Goal: Find specific page/section: Find specific page/section

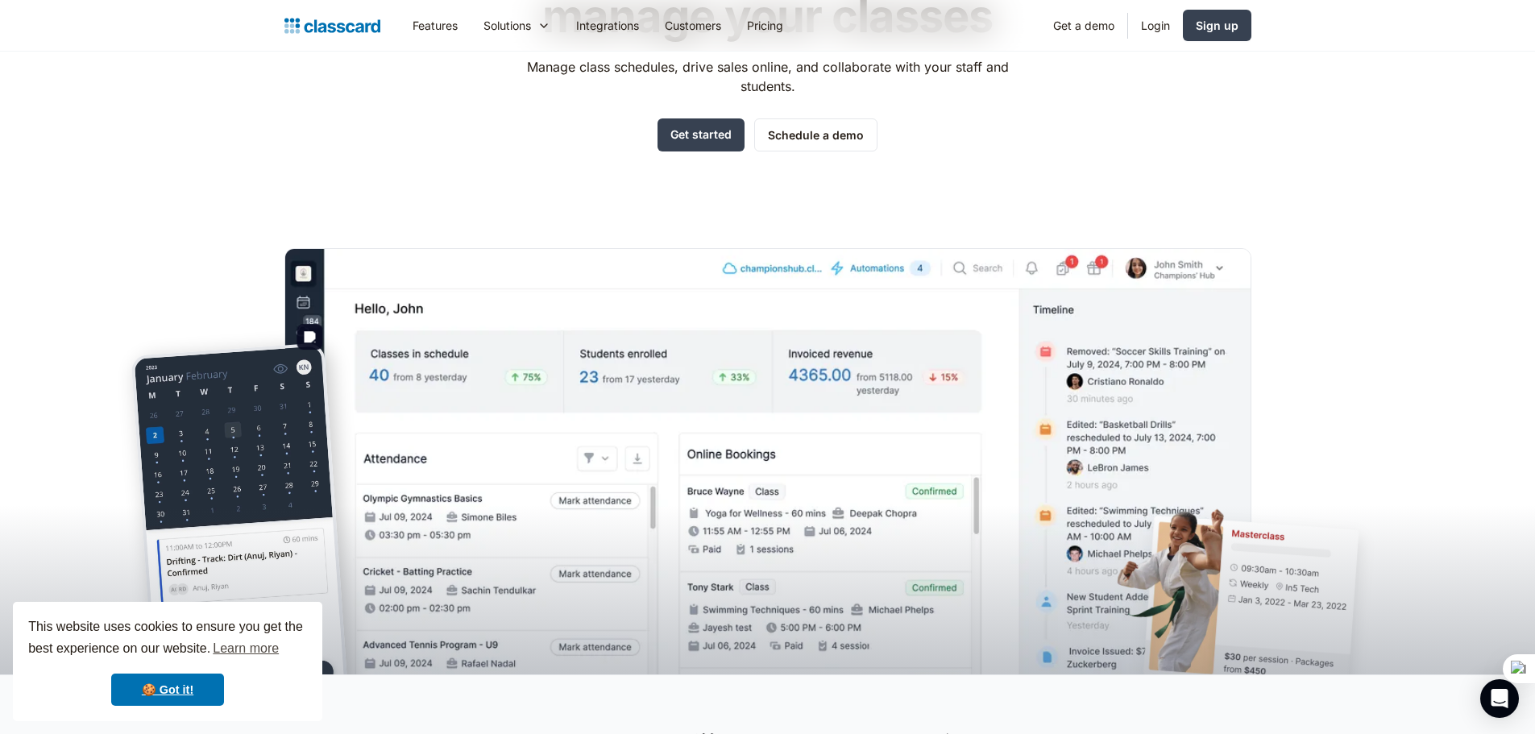
scroll to position [81, 0]
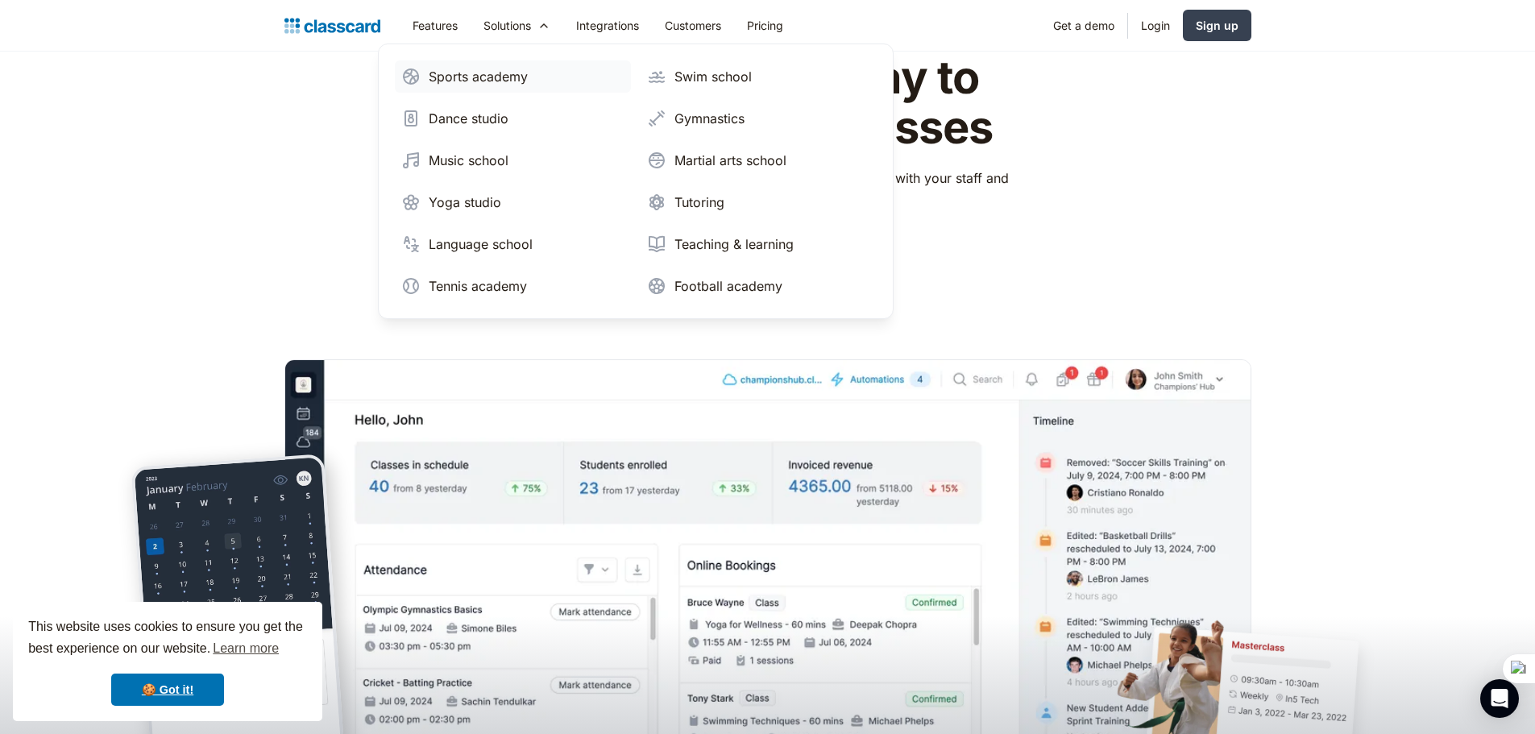
click at [463, 76] on div "Sports academy" at bounding box center [478, 76] width 99 height 19
